Goal: Navigation & Orientation: Find specific page/section

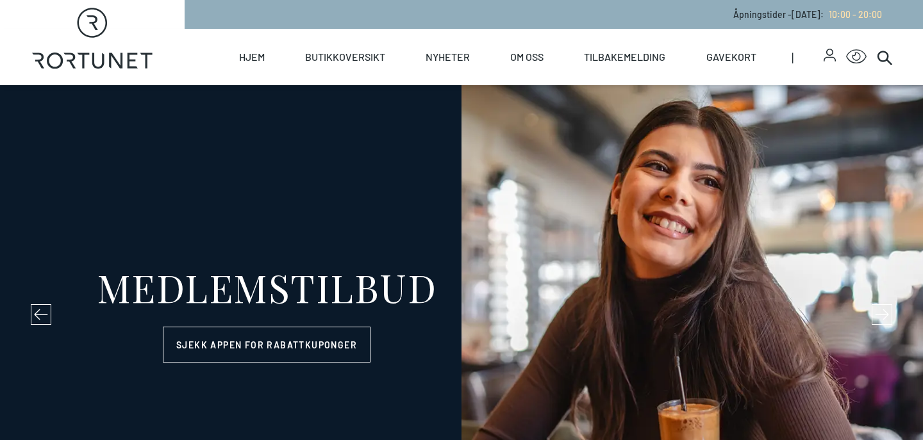
select select "NO"
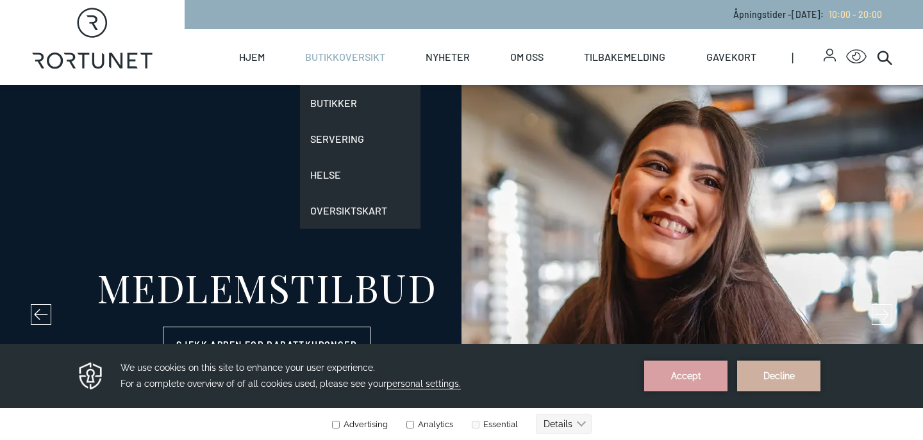
click at [364, 55] on link "Butikkoversikt" at bounding box center [345, 57] width 80 height 56
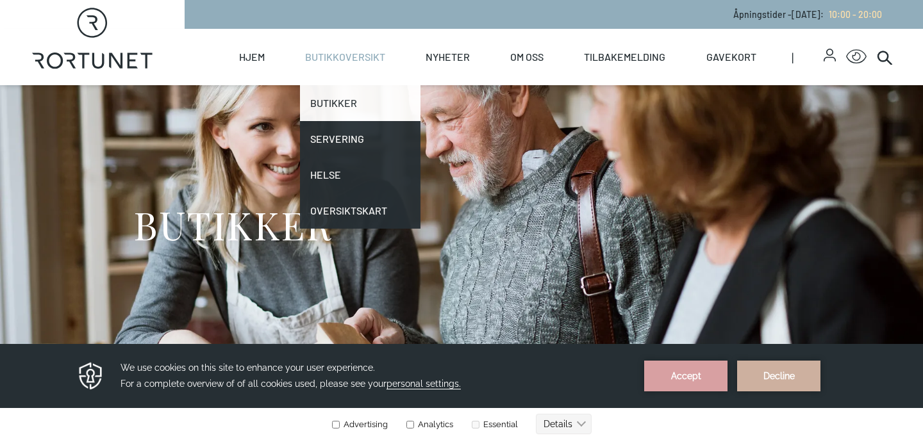
click at [338, 97] on link "Butikker" at bounding box center [360, 103] width 121 height 36
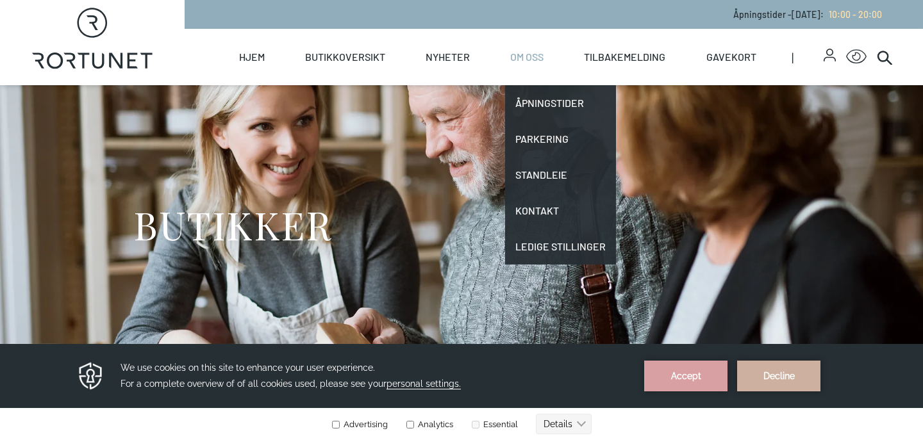
click at [532, 51] on link "Om oss" at bounding box center [526, 57] width 33 height 56
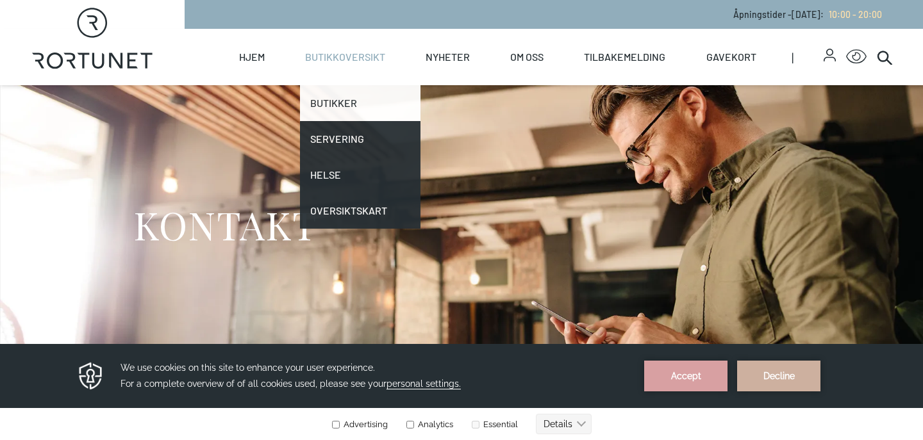
click at [325, 99] on link "Butikker" at bounding box center [360, 103] width 121 height 36
